Goal: Task Accomplishment & Management: Manage account settings

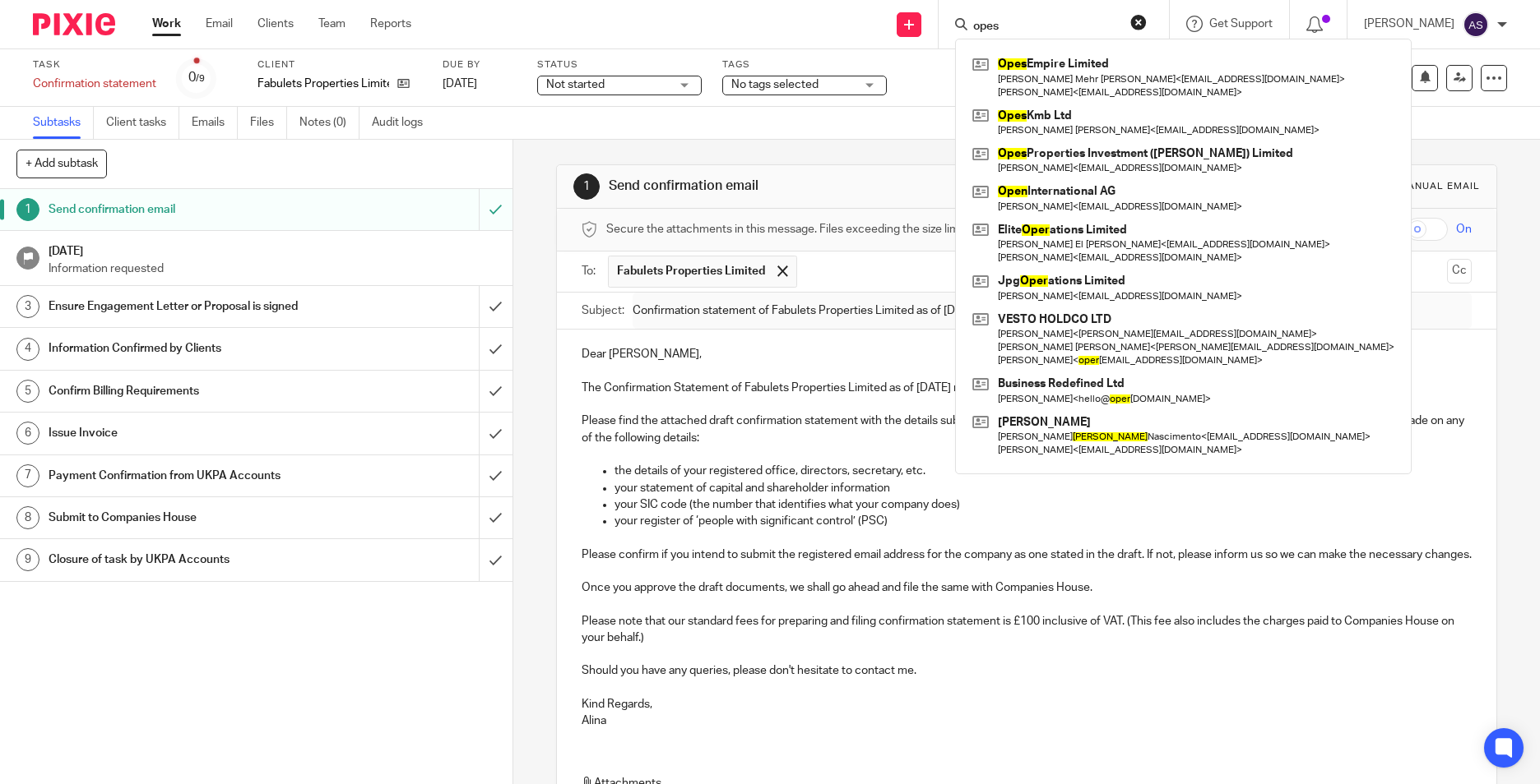
scroll to position [50, 0]
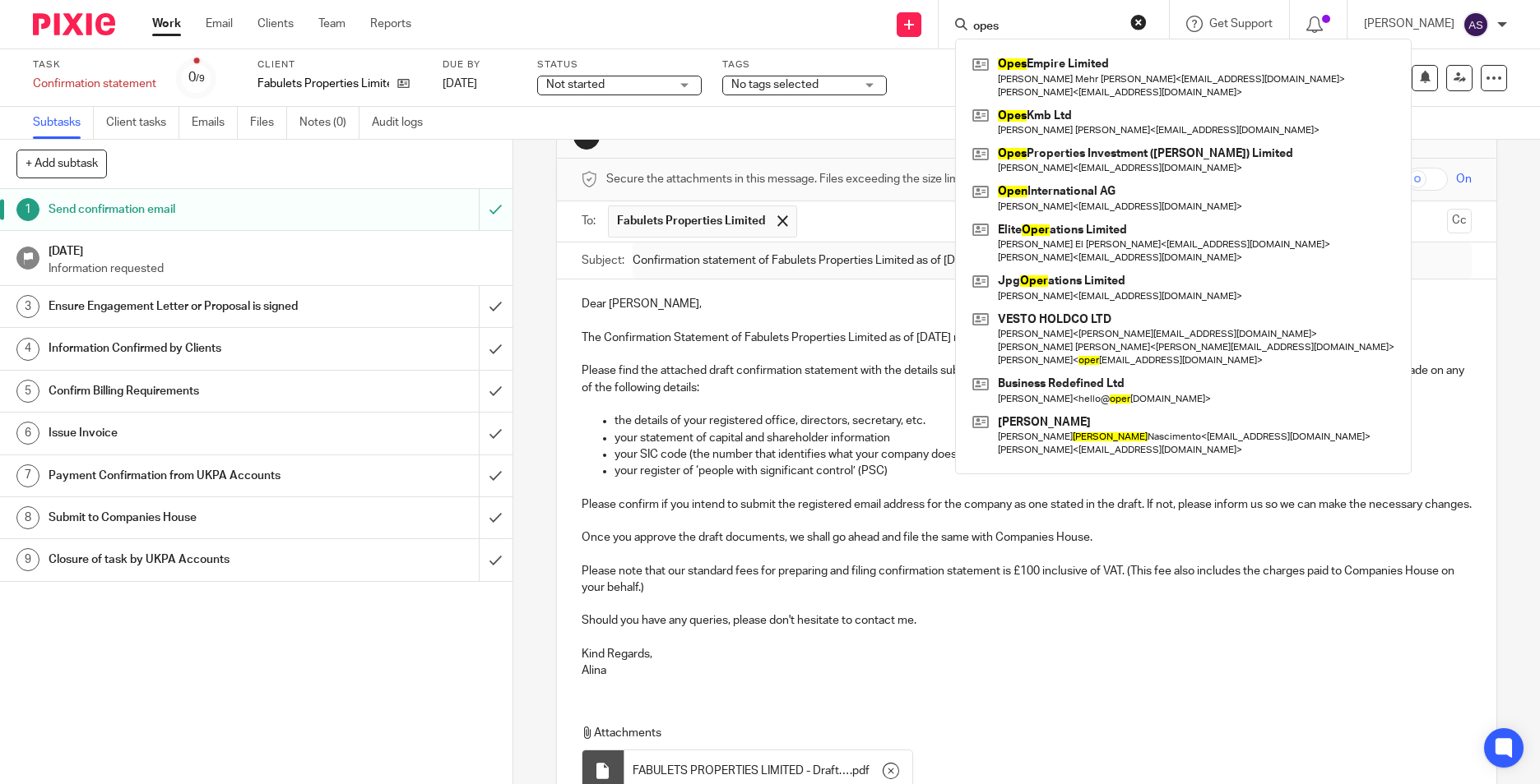
click at [997, 29] on input "opes" at bounding box center [1046, 27] width 148 height 15
click at [1021, 20] on input "opes" at bounding box center [1046, 27] width 148 height 15
click at [1005, 24] on input "opes" at bounding box center [1046, 27] width 148 height 15
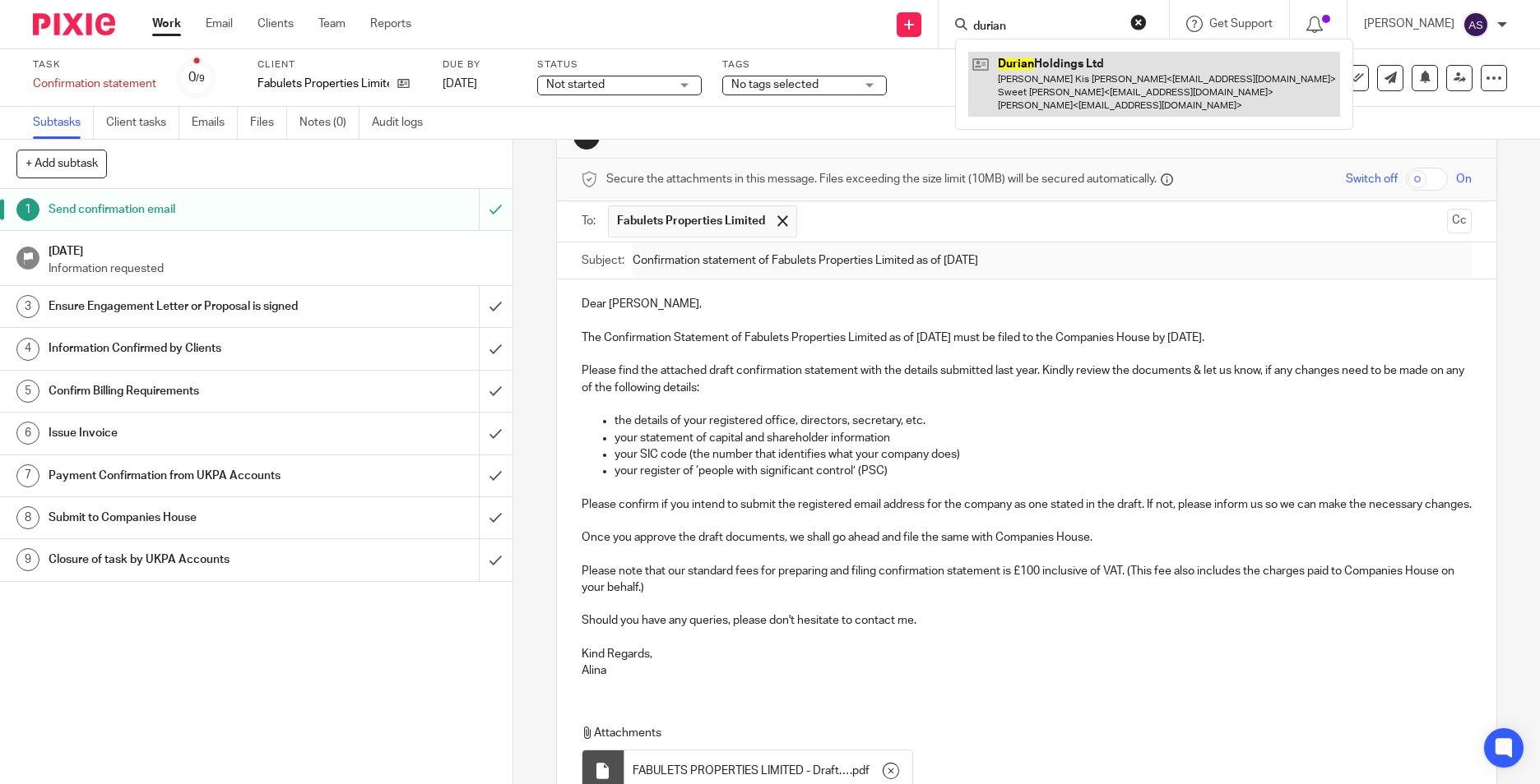
type input "durian"
click at [1029, 58] on link at bounding box center [1154, 84] width 372 height 65
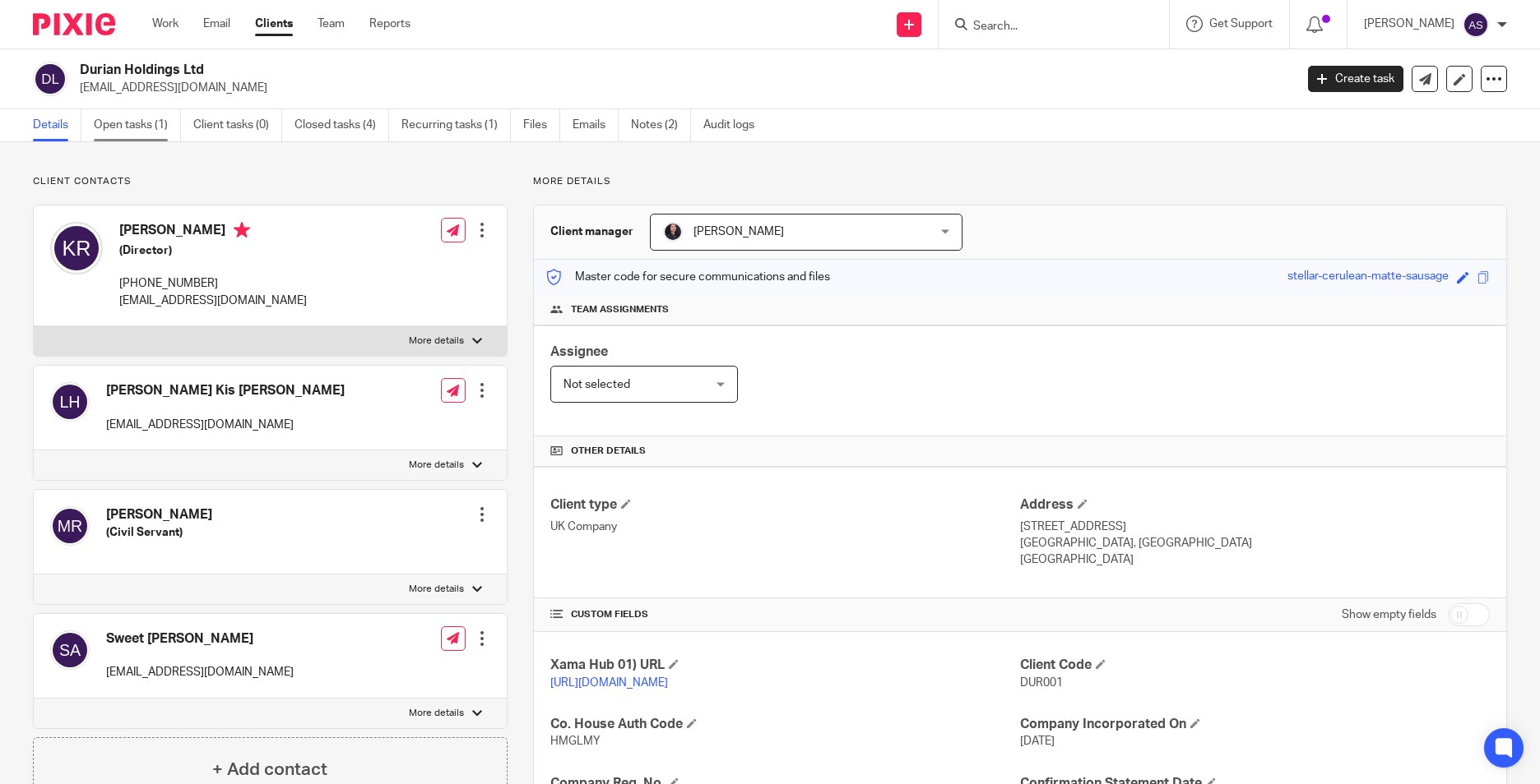
drag, startPoint x: 155, startPoint y: 134, endPoint x: 133, endPoint y: 134, distance: 22.0
click at [155, 134] on link "Open tasks (1)" at bounding box center [137, 125] width 87 height 32
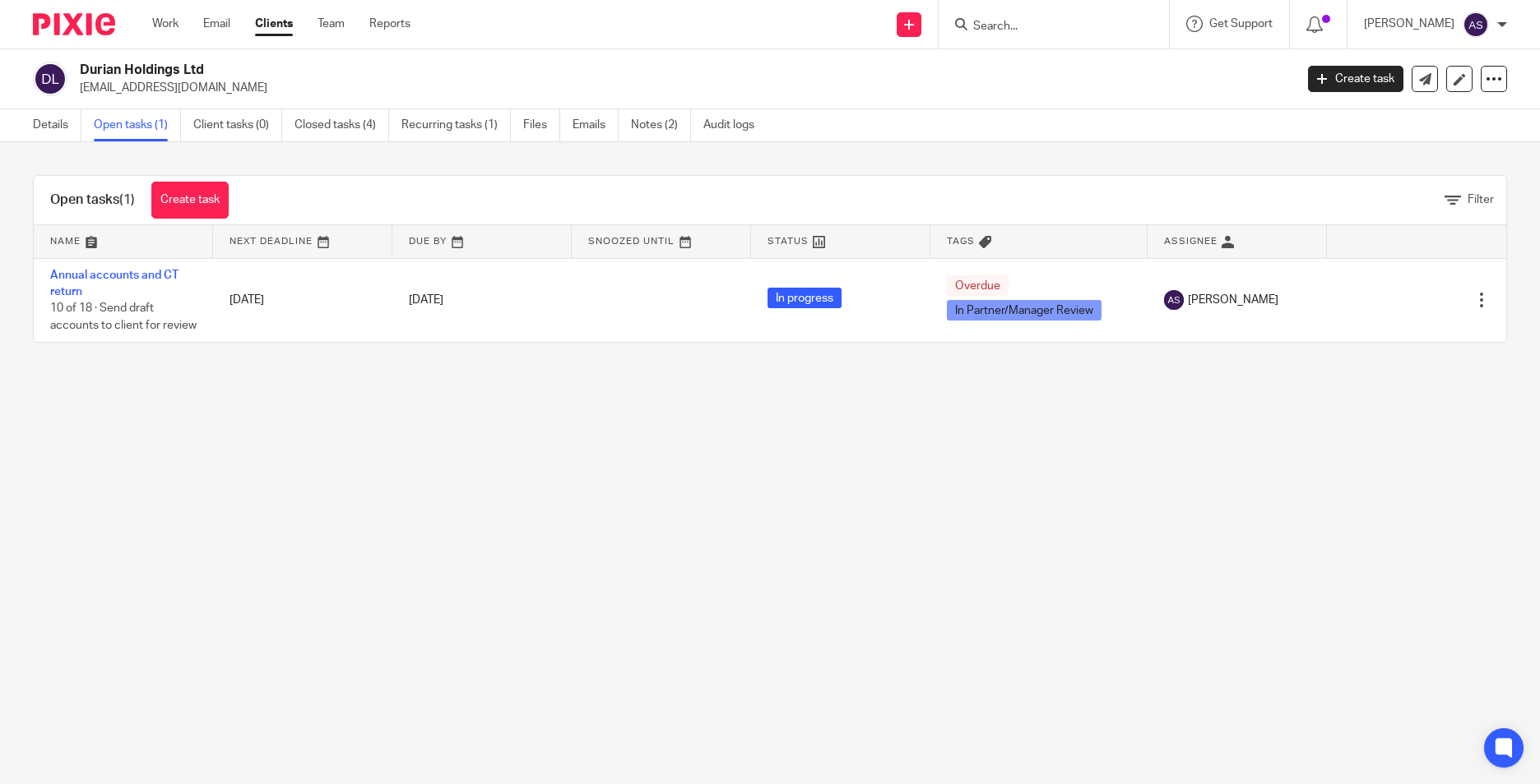
click at [110, 278] on link "Annual accounts and CT return" at bounding box center [114, 284] width 128 height 28
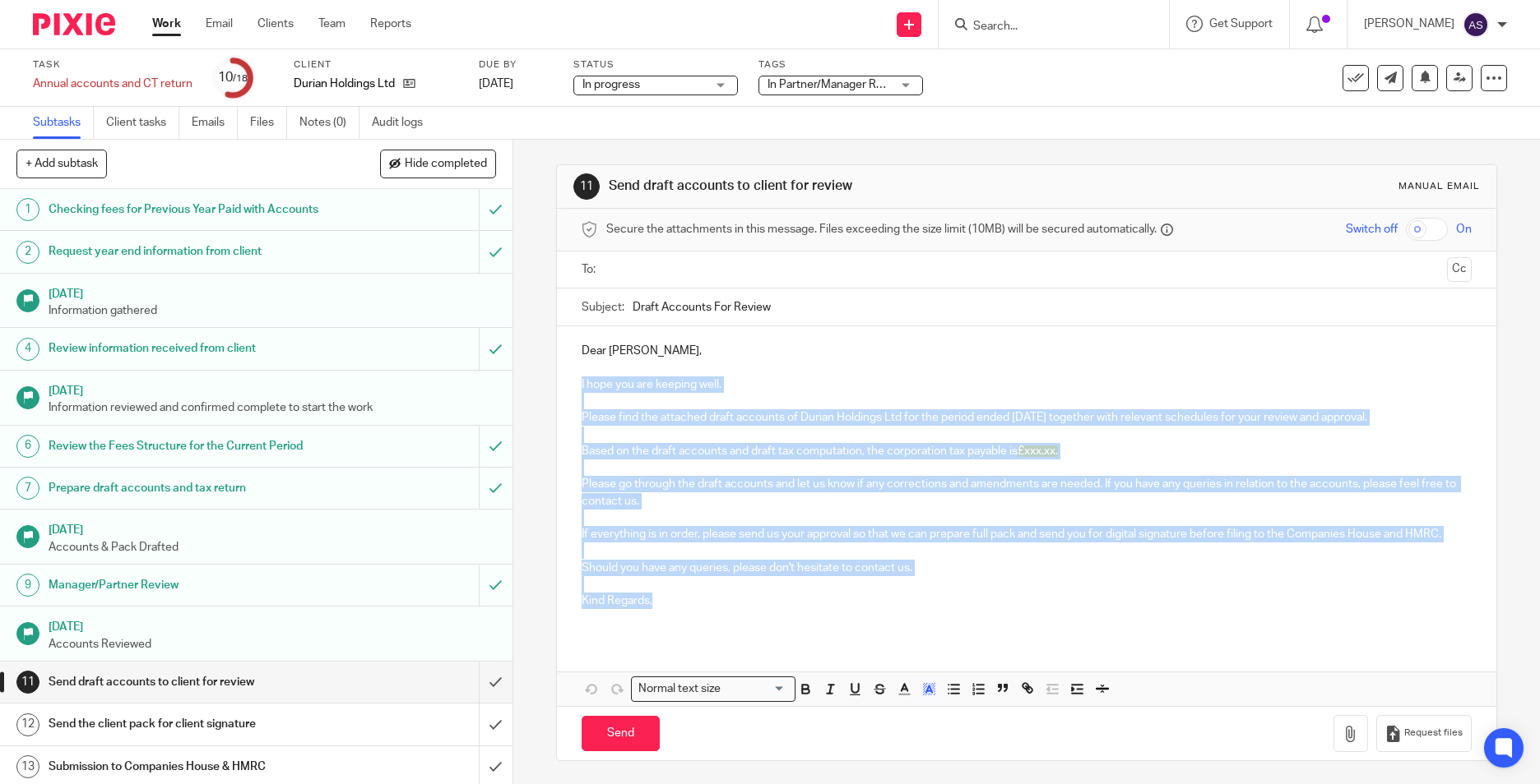
drag, startPoint x: 577, startPoint y: 380, endPoint x: 653, endPoint y: 602, distance: 234.6
click at [653, 602] on div "Dear Kailash, I hope you are keeping well. Please find the attached draft accou…" at bounding box center [1026, 483] width 939 height 313
copy div "I hope you are keeping well. Please find the attached draft accounts of Durian …"
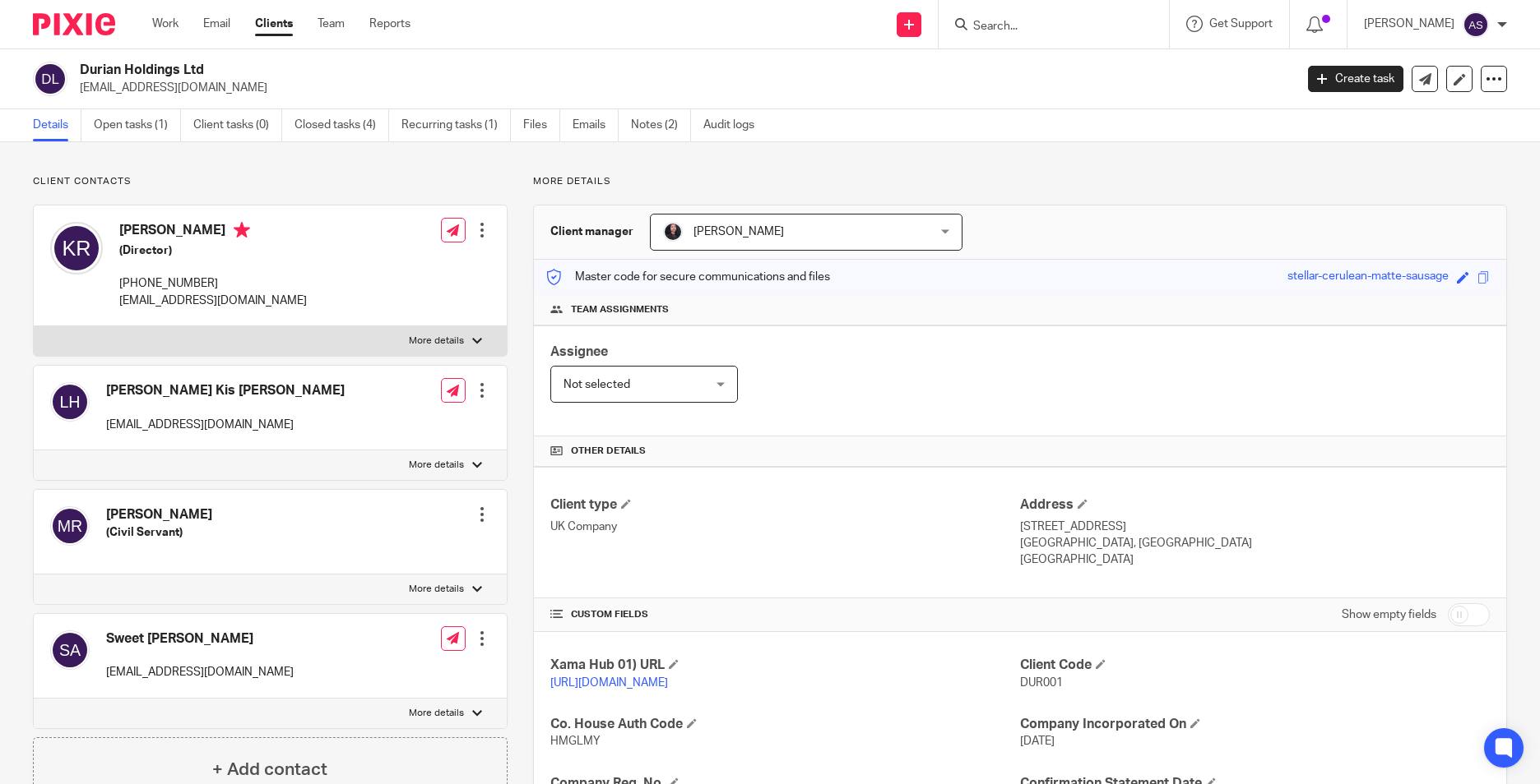
drag, startPoint x: 0, startPoint y: 0, endPoint x: 641, endPoint y: 483, distance: 802.6
click at [160, 135] on link "Open tasks (1)" at bounding box center [137, 125] width 87 height 32
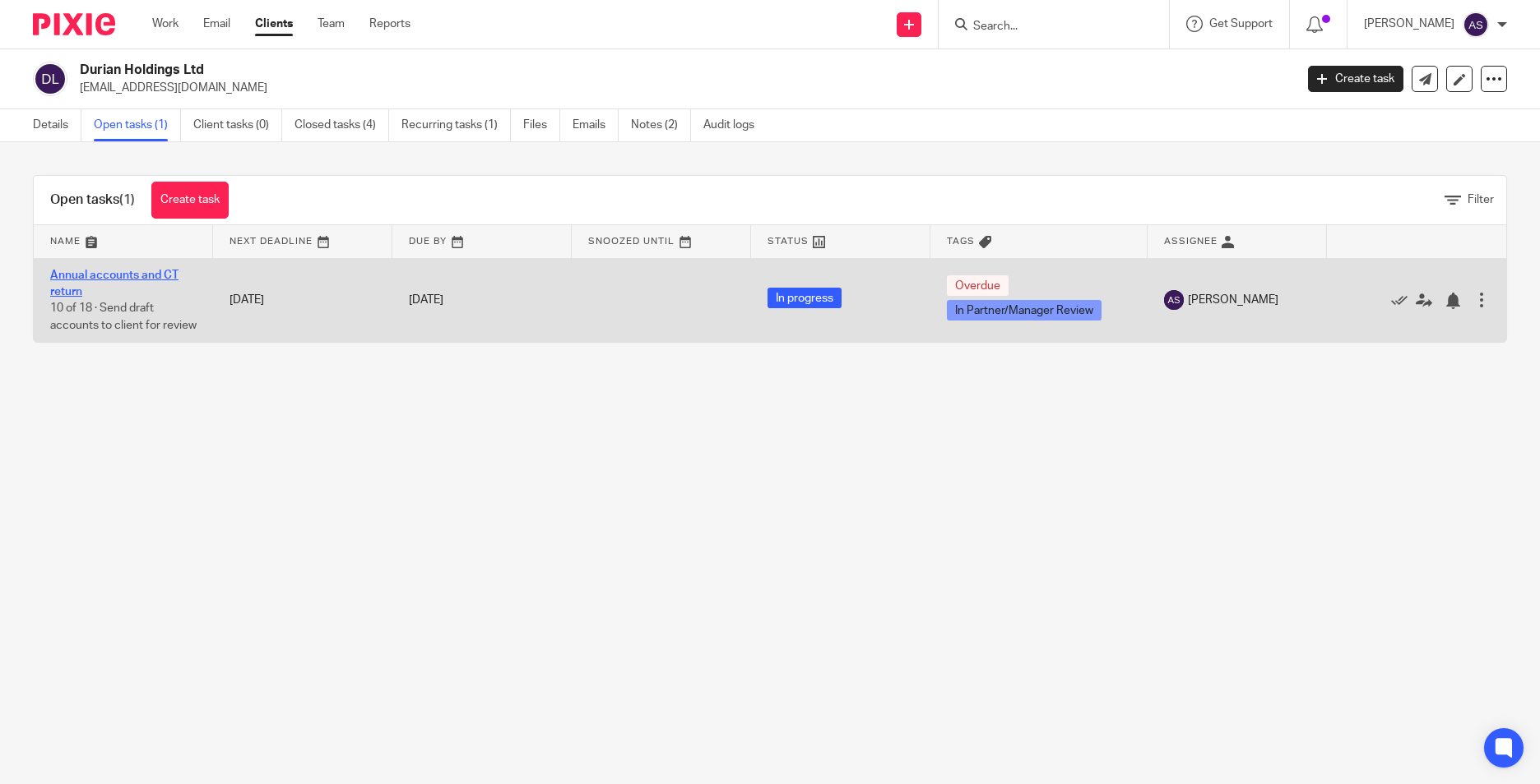
click at [99, 276] on link "Annual accounts and CT return" at bounding box center [114, 284] width 128 height 28
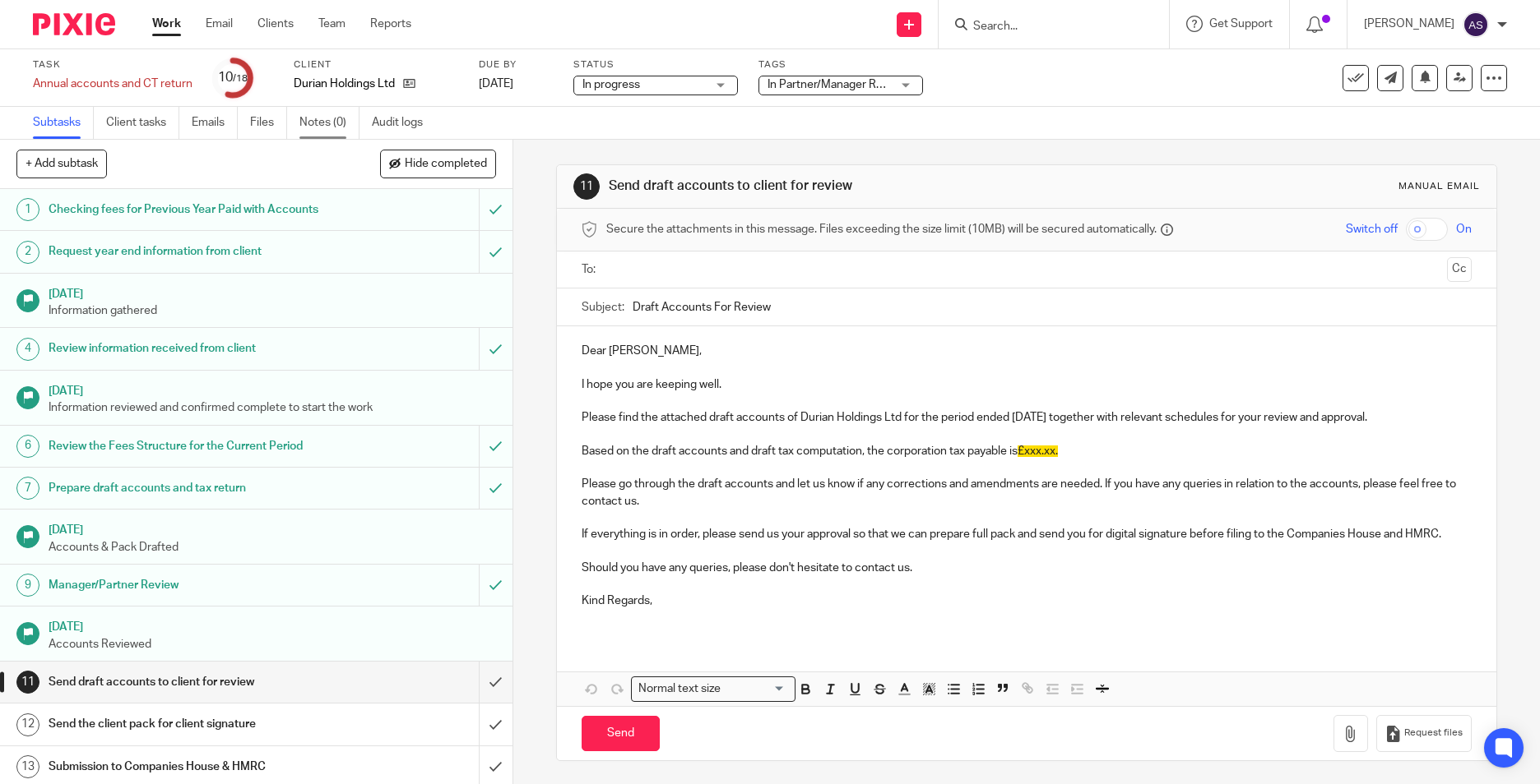
click at [332, 113] on link "Notes (0)" at bounding box center [329, 122] width 60 height 32
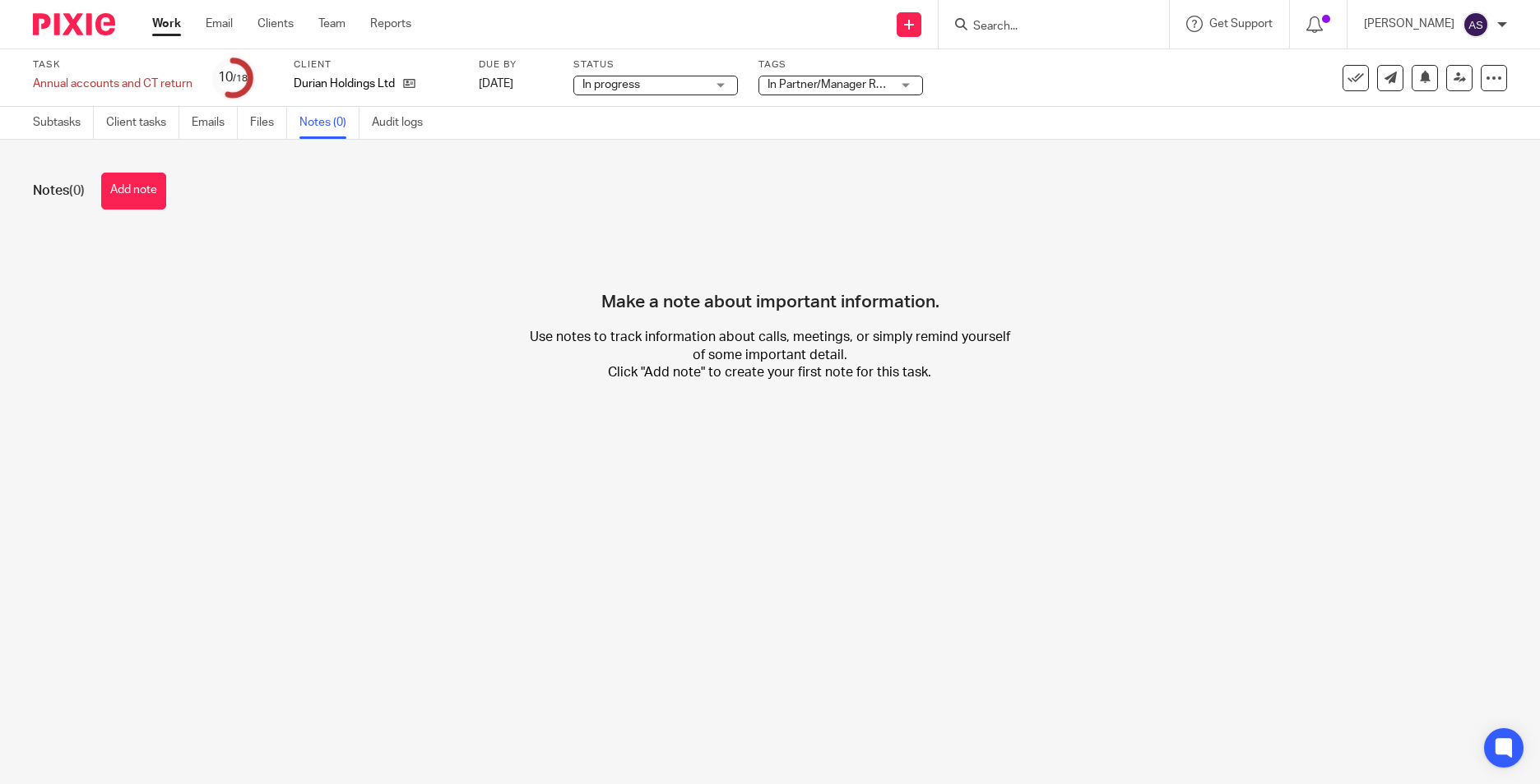
click at [179, 204] on div "Notes (0) Add note" at bounding box center [770, 191] width 1474 height 37
click at [160, 204] on button "Add note" at bounding box center [134, 191] width 65 height 37
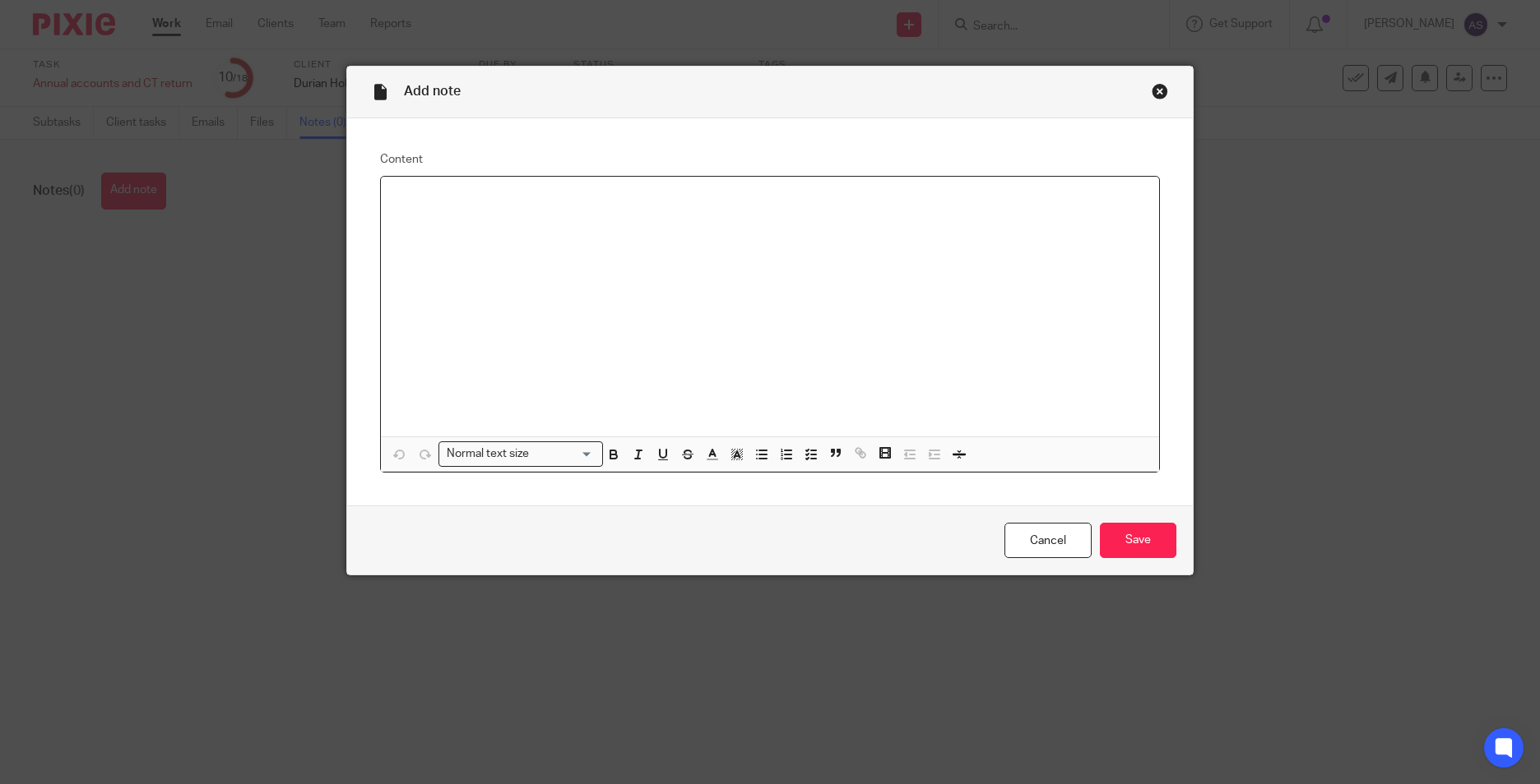
click at [398, 203] on p at bounding box center [770, 198] width 752 height 17
click at [934, 203] on p "Fees for preparation and submission of annual accounts & CT return for period e…" at bounding box center [770, 198] width 752 height 17
drag, startPoint x: 1127, startPoint y: 550, endPoint x: 1115, endPoint y: 618, distance: 69.1
click at [1127, 550] on input "Save" at bounding box center [1138, 540] width 77 height 35
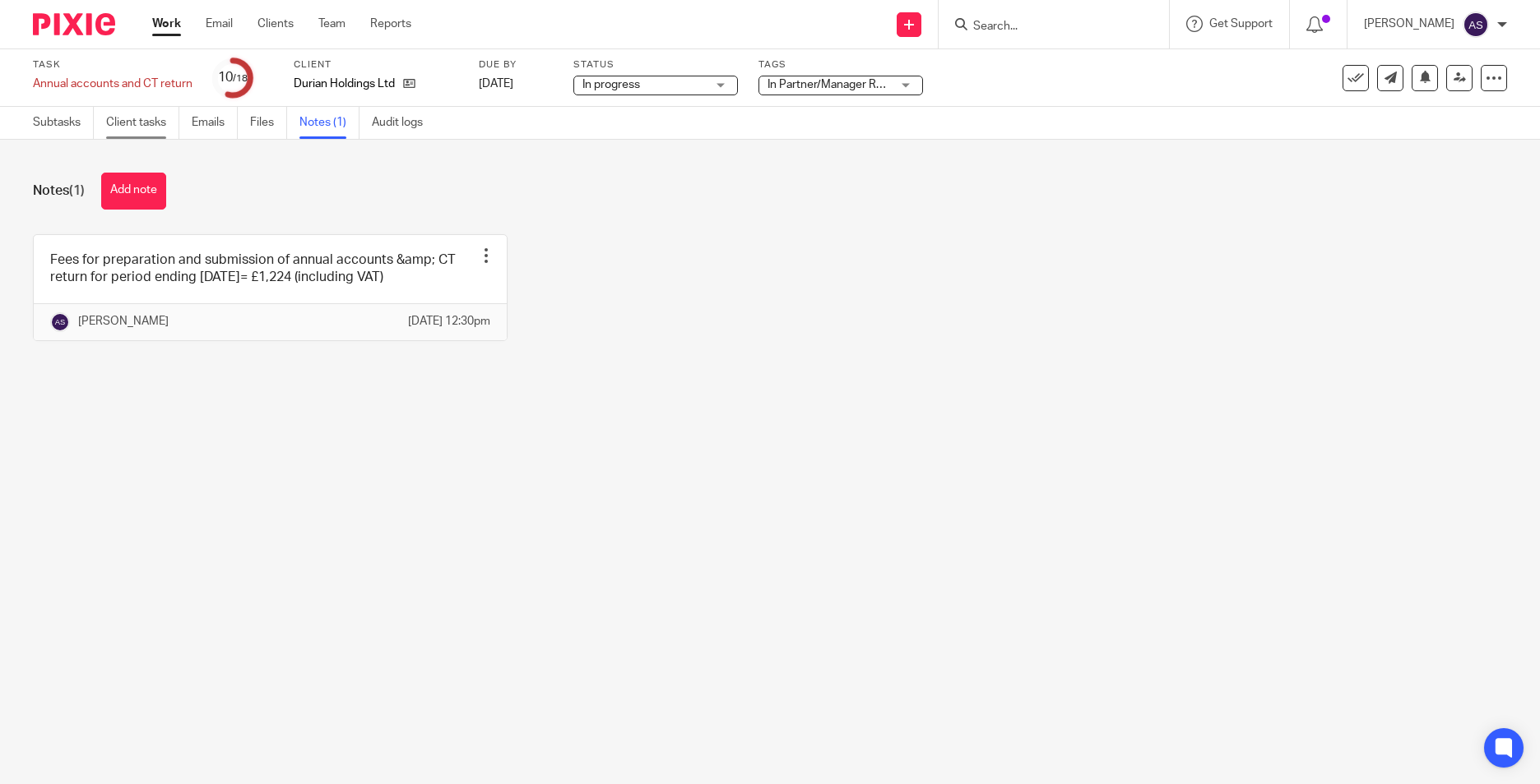
drag, startPoint x: 129, startPoint y: 132, endPoint x: 127, endPoint y: 141, distance: 9.2
click at [129, 132] on link "Client tasks" at bounding box center [142, 122] width 73 height 32
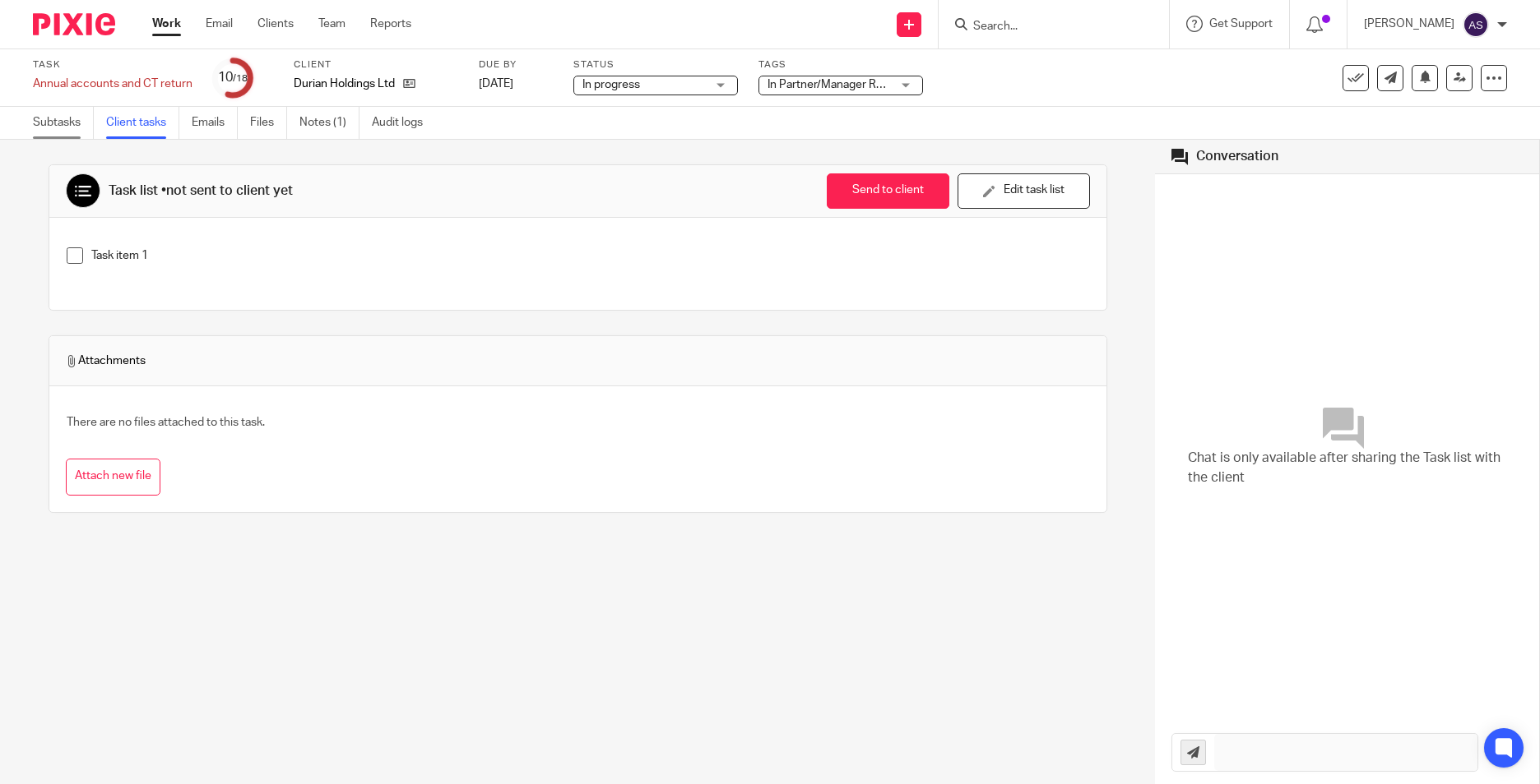
click at [48, 127] on link "Subtasks" at bounding box center [64, 122] width 61 height 32
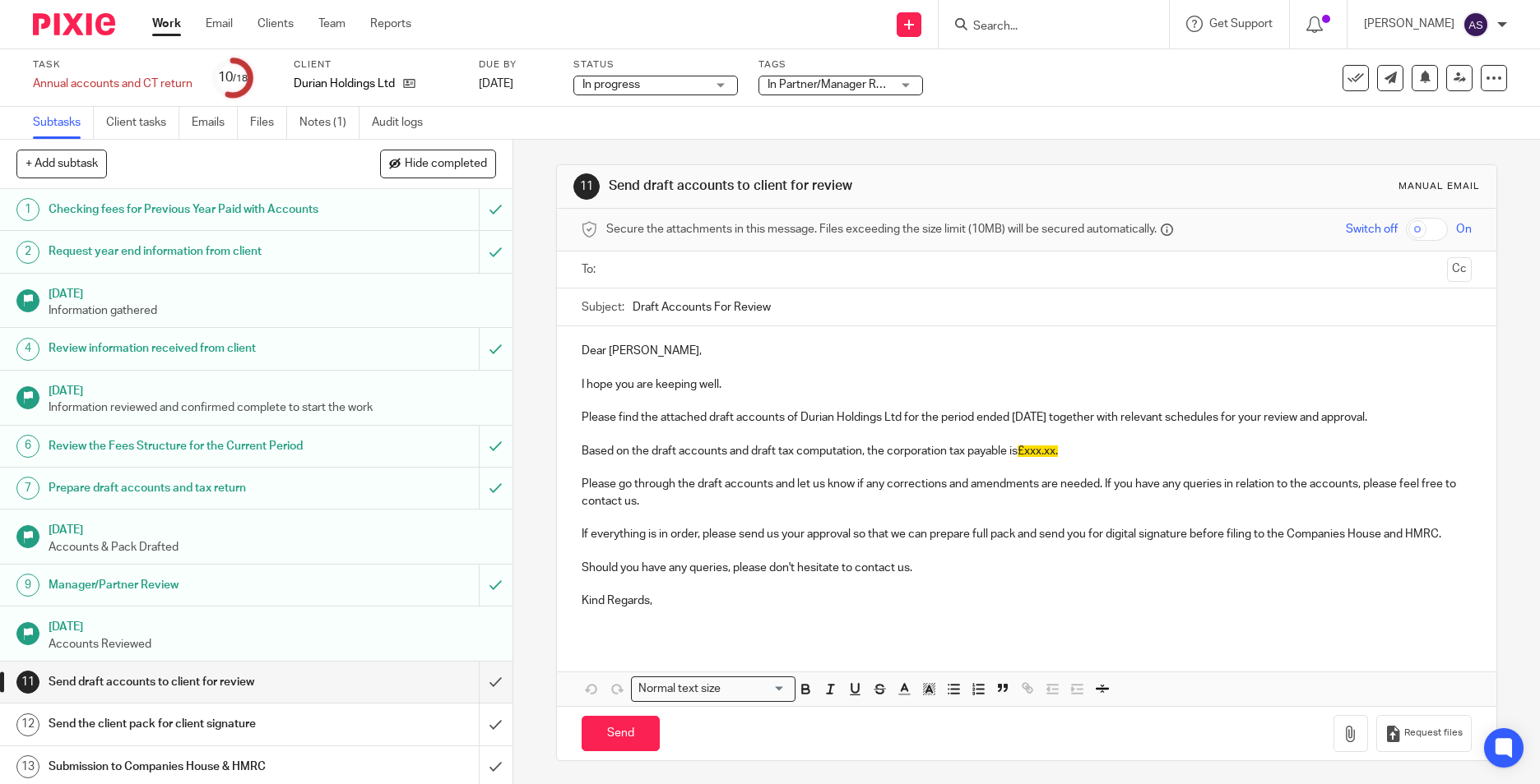
scroll to position [261, 0]
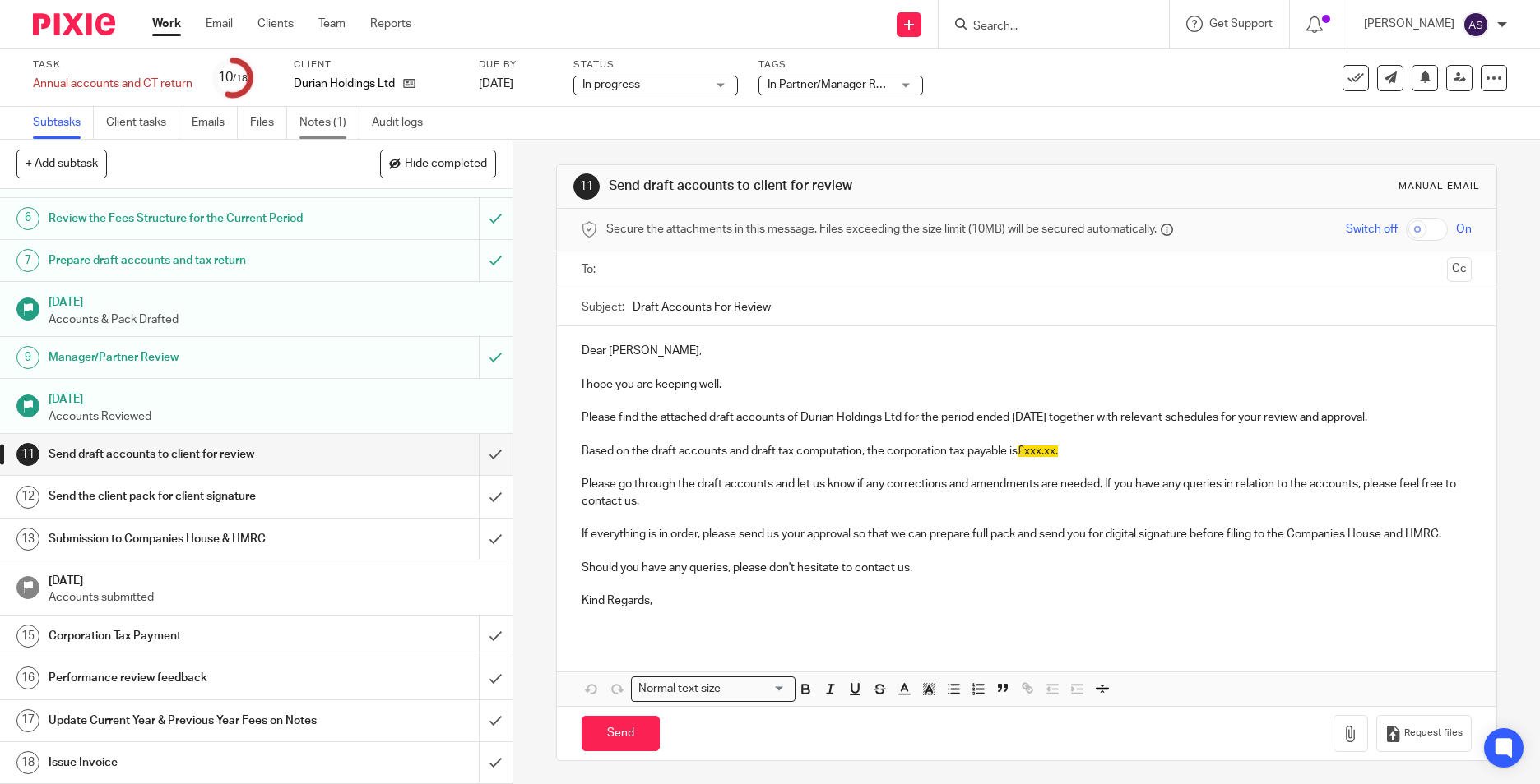
click at [335, 127] on link "Notes (1)" at bounding box center [329, 122] width 60 height 32
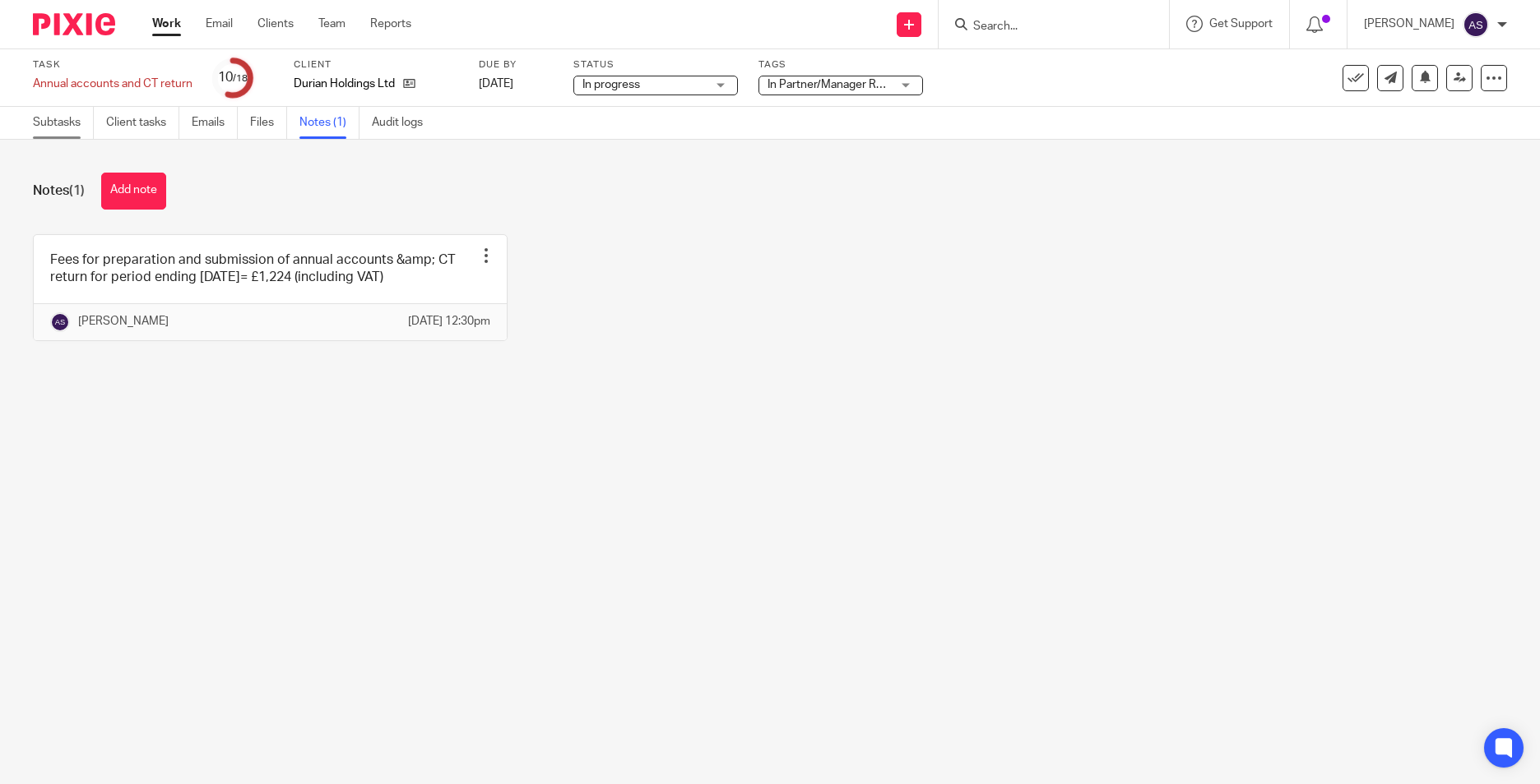
click at [51, 120] on link "Subtasks" at bounding box center [64, 122] width 61 height 32
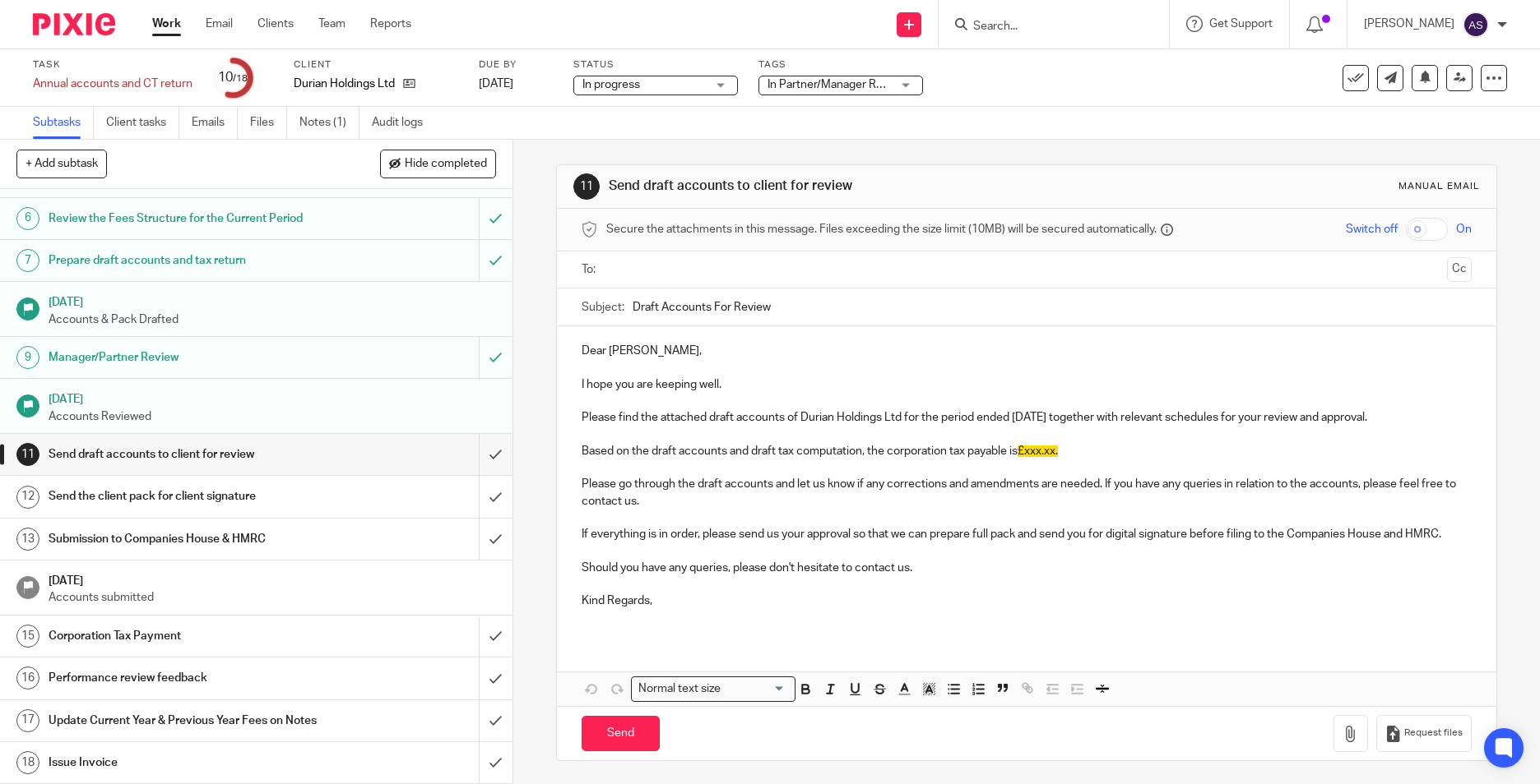
scroll to position [247, 0]
click at [473, 460] on input "submit" at bounding box center [256, 454] width 513 height 41
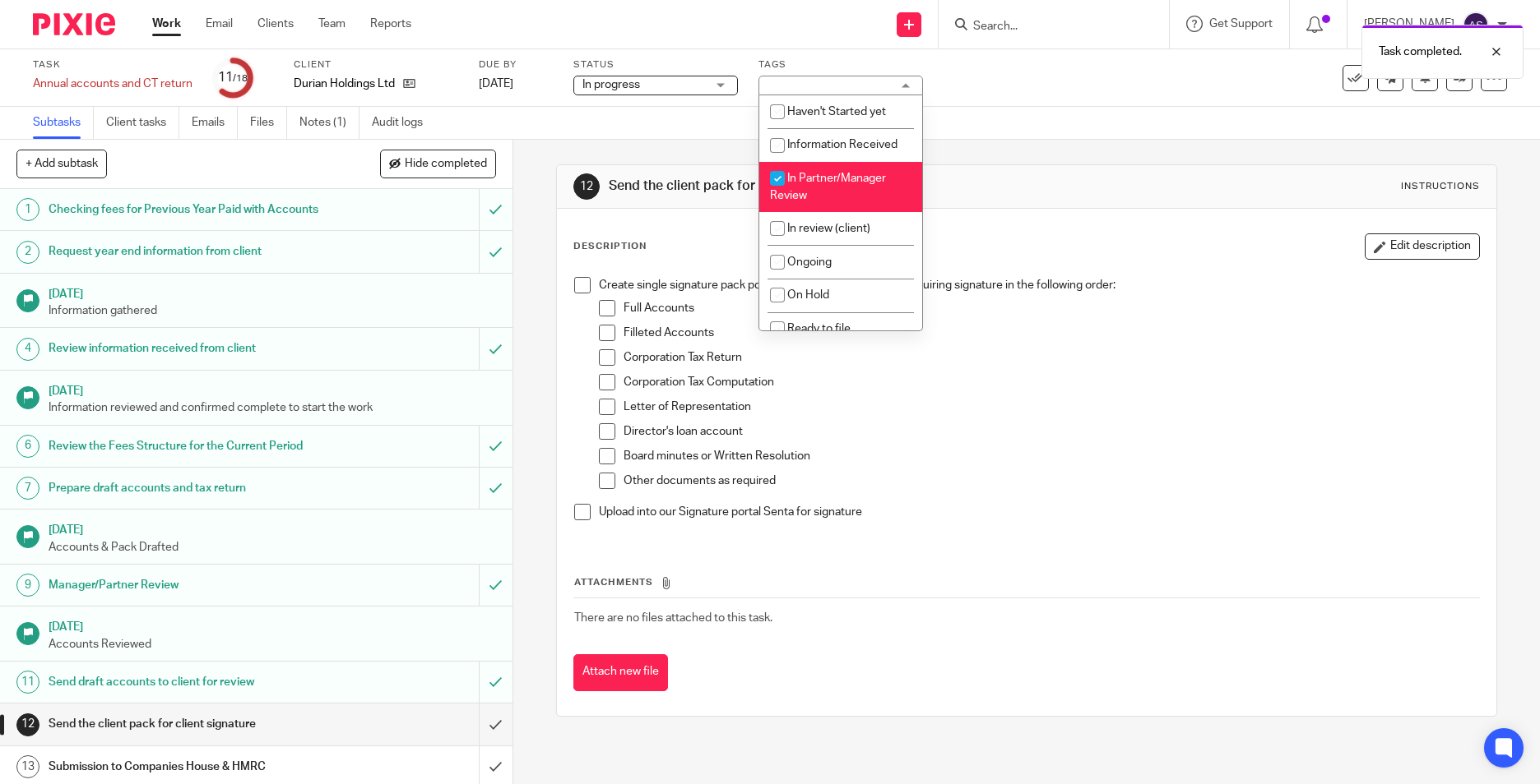
click at [840, 189] on li "In Partner/Manager Review" at bounding box center [840, 187] width 162 height 50
checkbox input "false"
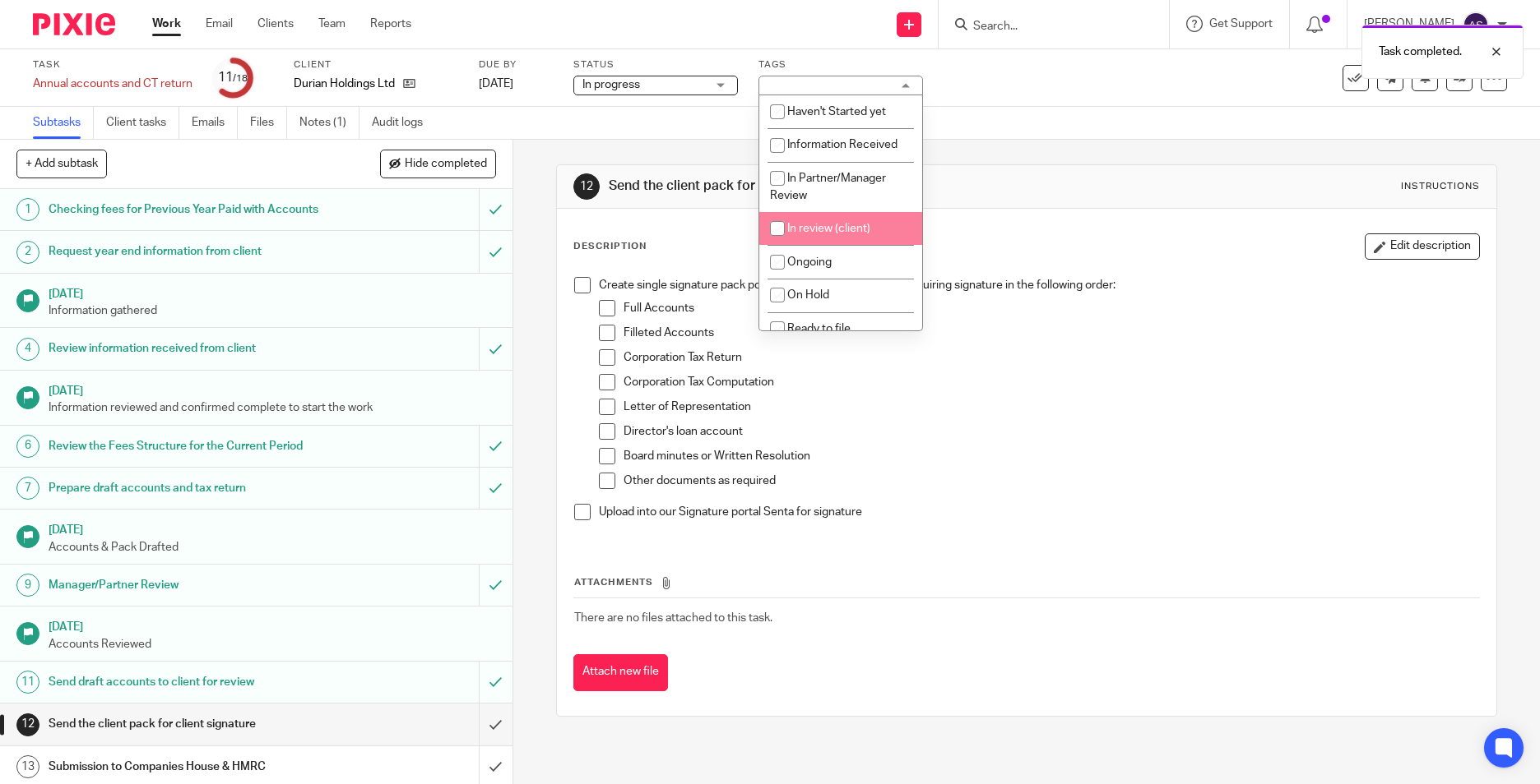
click at [818, 233] on span "In review (client)" at bounding box center [828, 228] width 83 height 11
checkbox input "true"
click at [532, 338] on div "12 Send the client pack for client signature Instructions Description Edit desc…" at bounding box center [1026, 462] width 1026 height 644
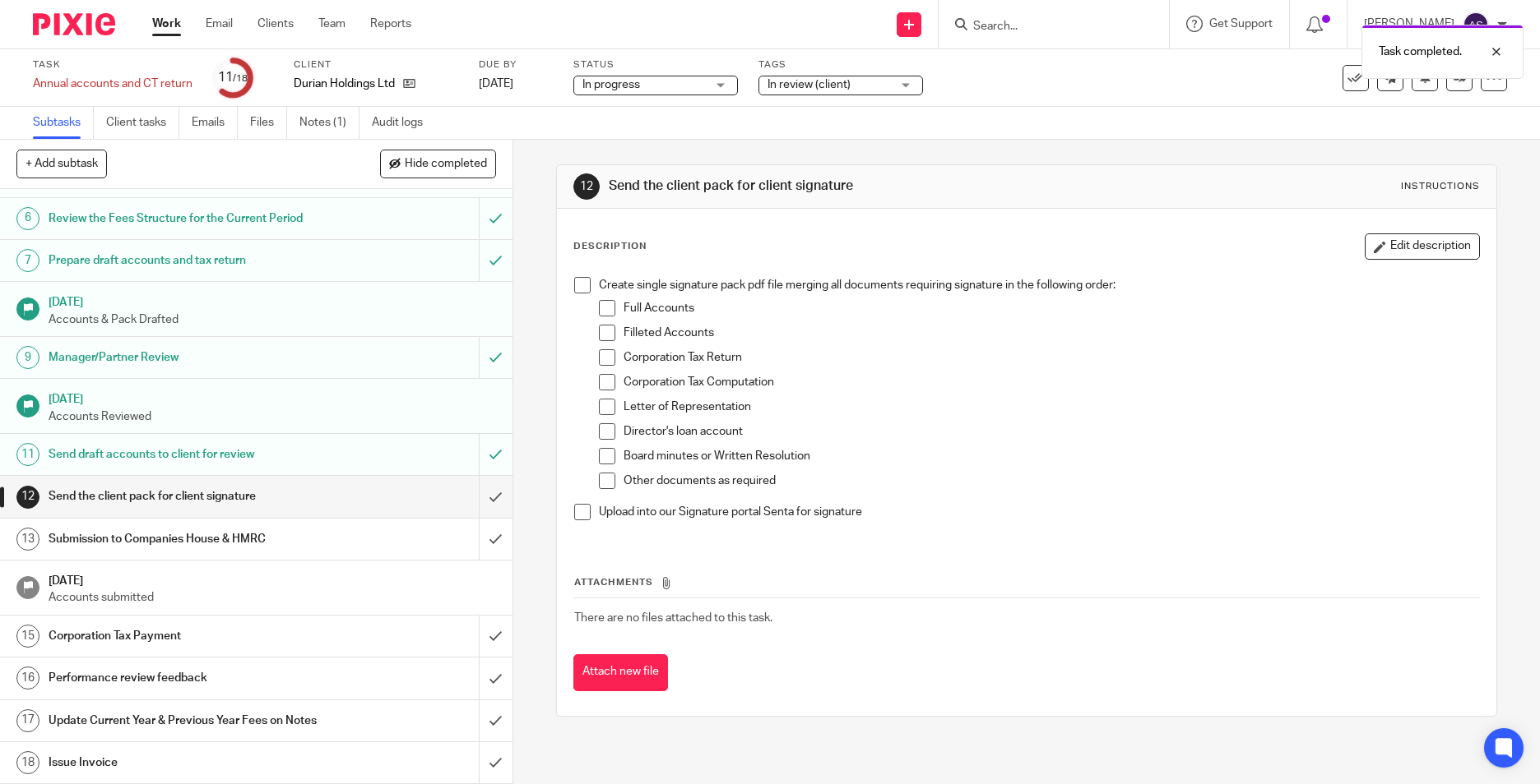
scroll to position [261, 0]
click at [128, 770] on h1 "Issue Invoice" at bounding box center [187, 763] width 276 height 24
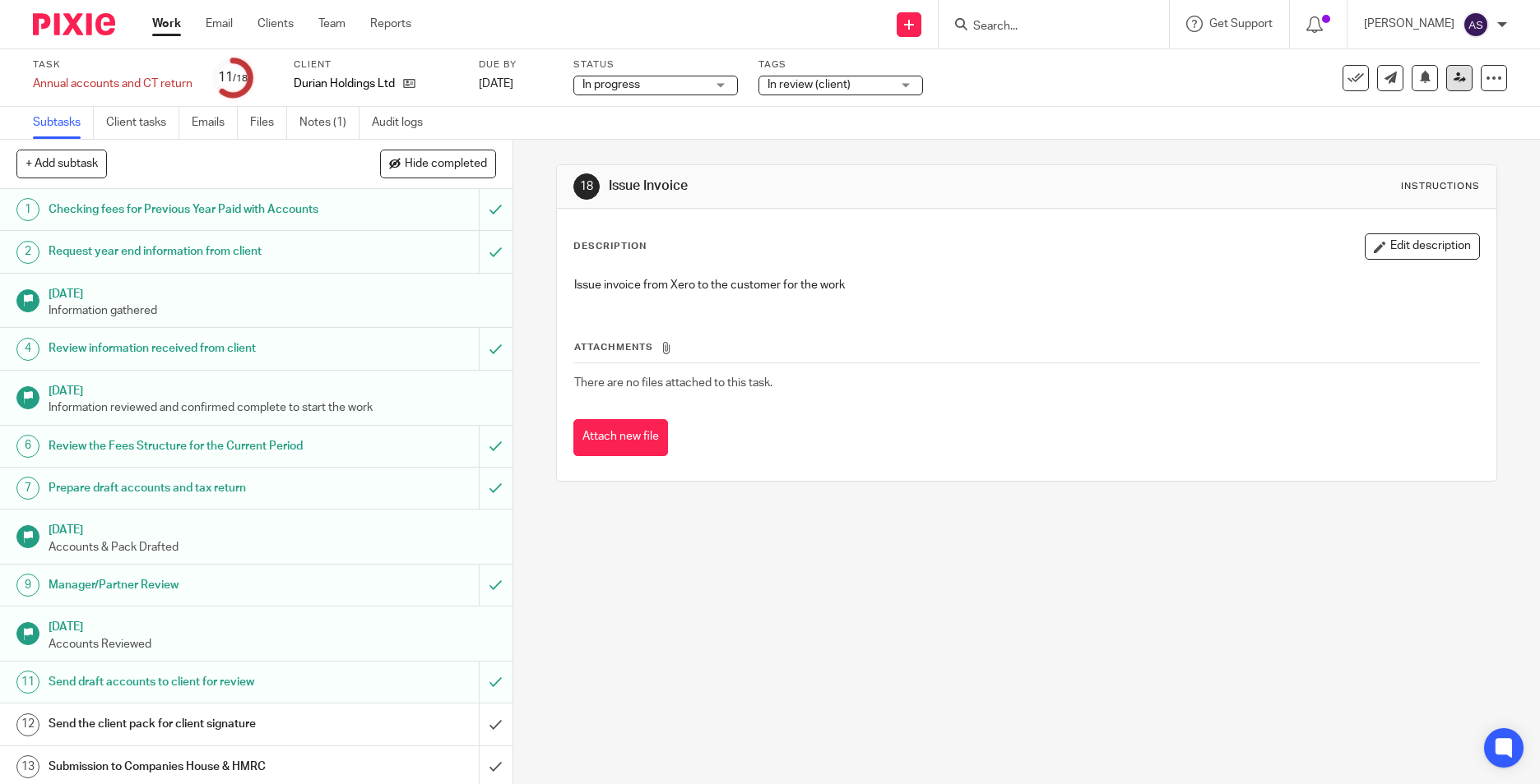
click at [1447, 80] on link at bounding box center [1460, 78] width 26 height 26
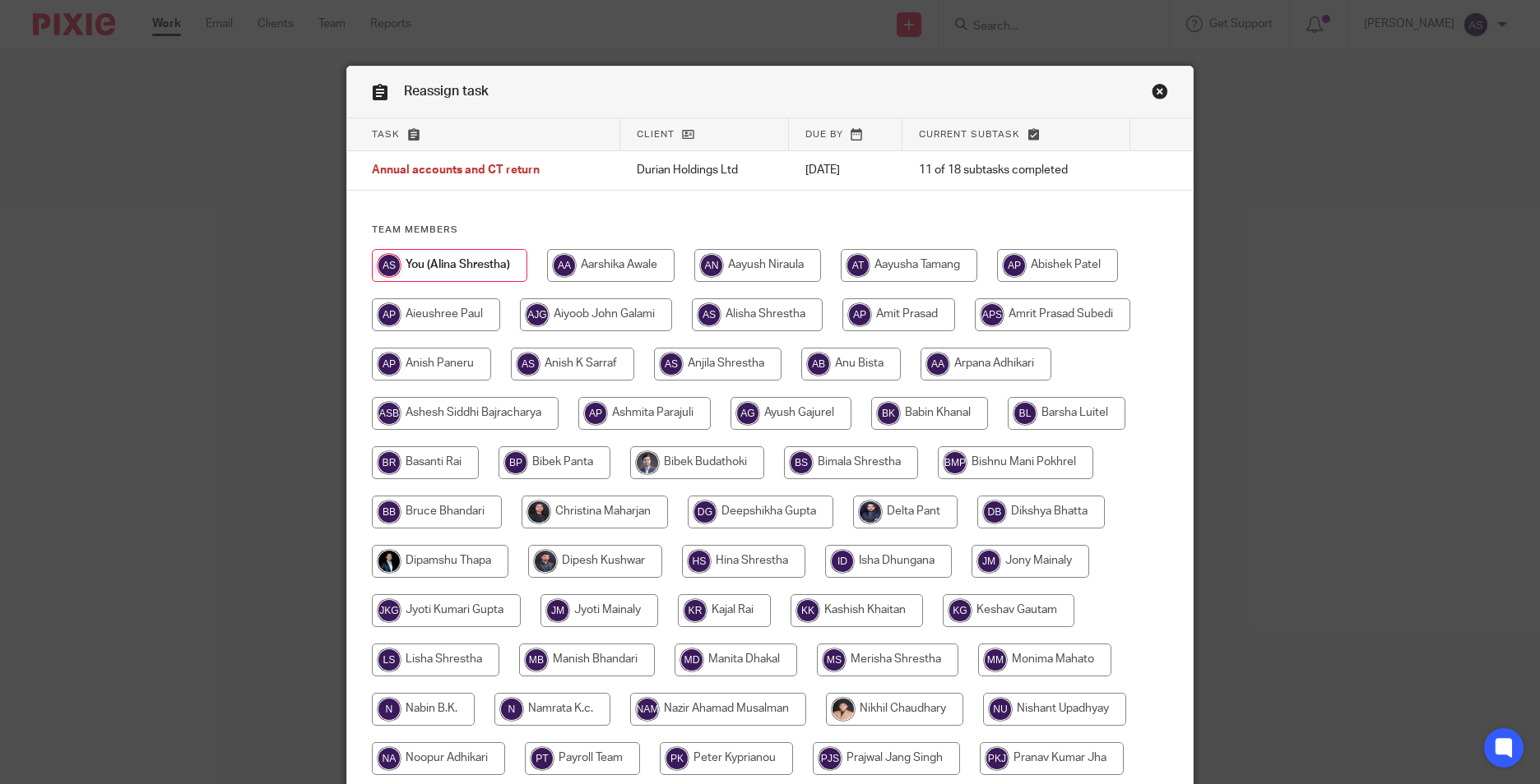
scroll to position [488, 0]
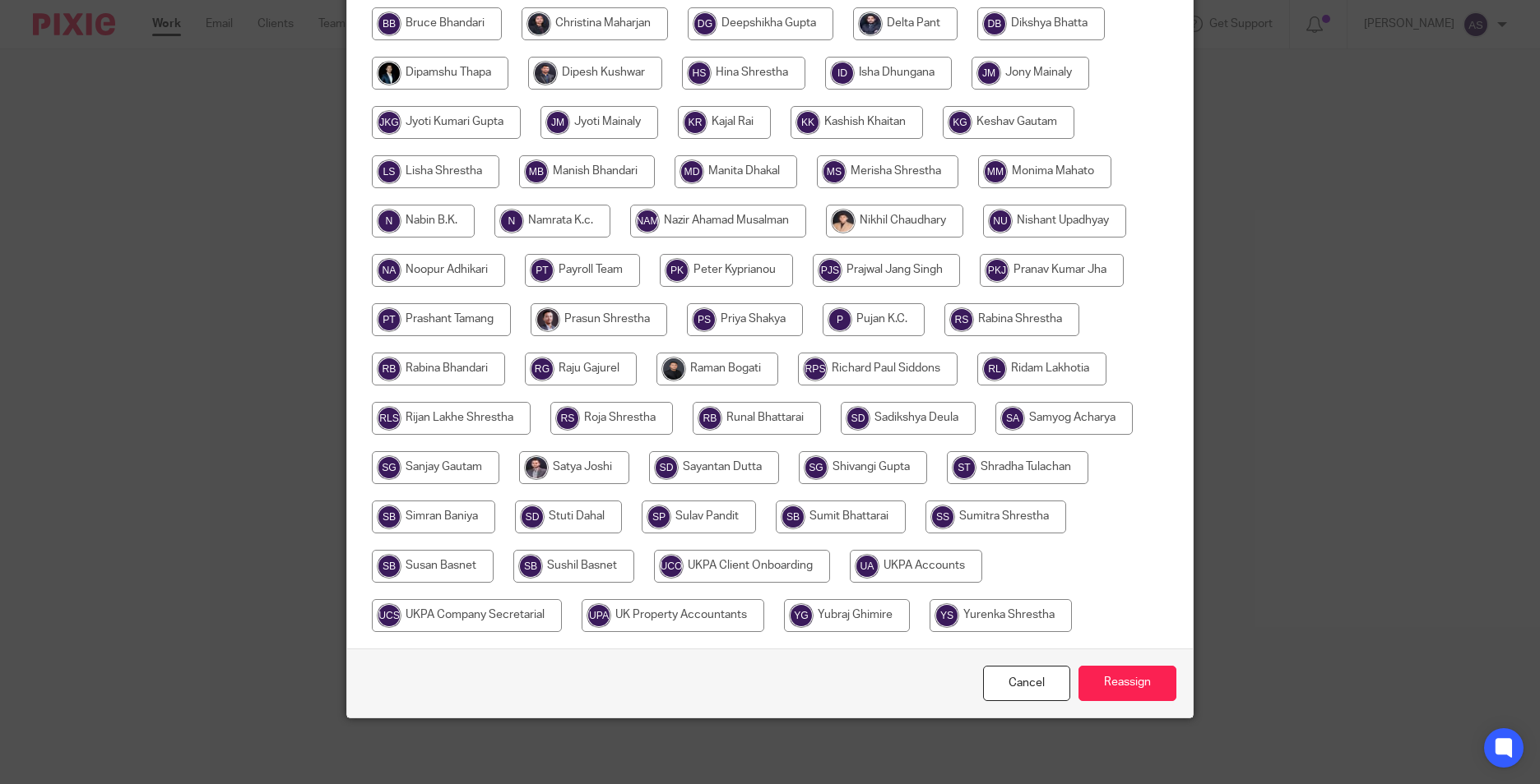
click at [944, 569] on input "radio" at bounding box center [916, 567] width 133 height 33
radio input "true"
click at [1142, 702] on div "Cancel Reassign" at bounding box center [770, 683] width 846 height 69
click at [1143, 688] on input "Reassign" at bounding box center [1128, 684] width 98 height 35
